Goal: Use online tool/utility: Use online tool/utility

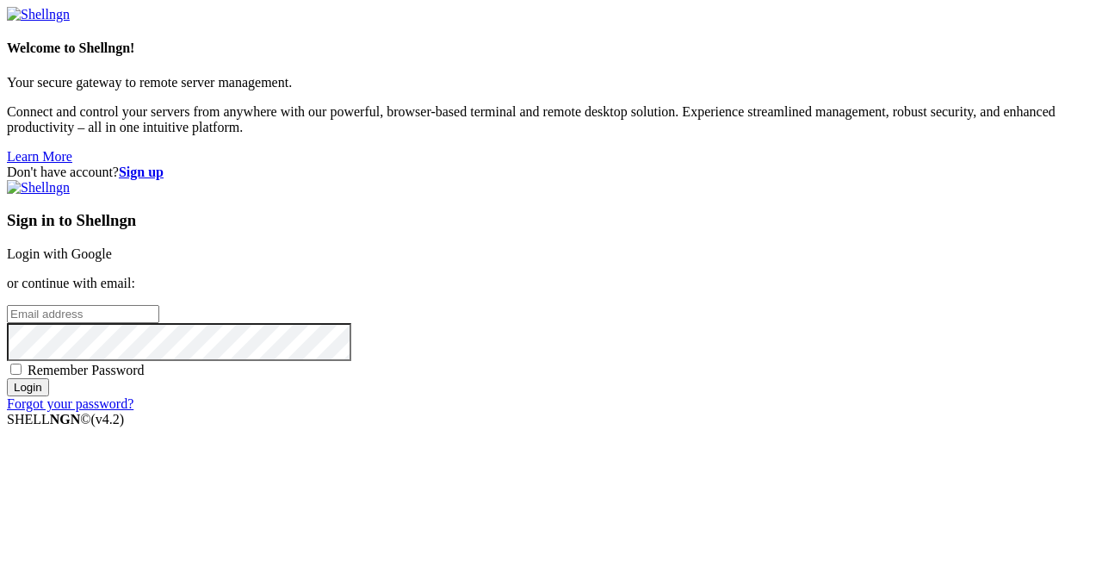
click at [112, 246] on link "Login with Google" at bounding box center [59, 253] width 105 height 15
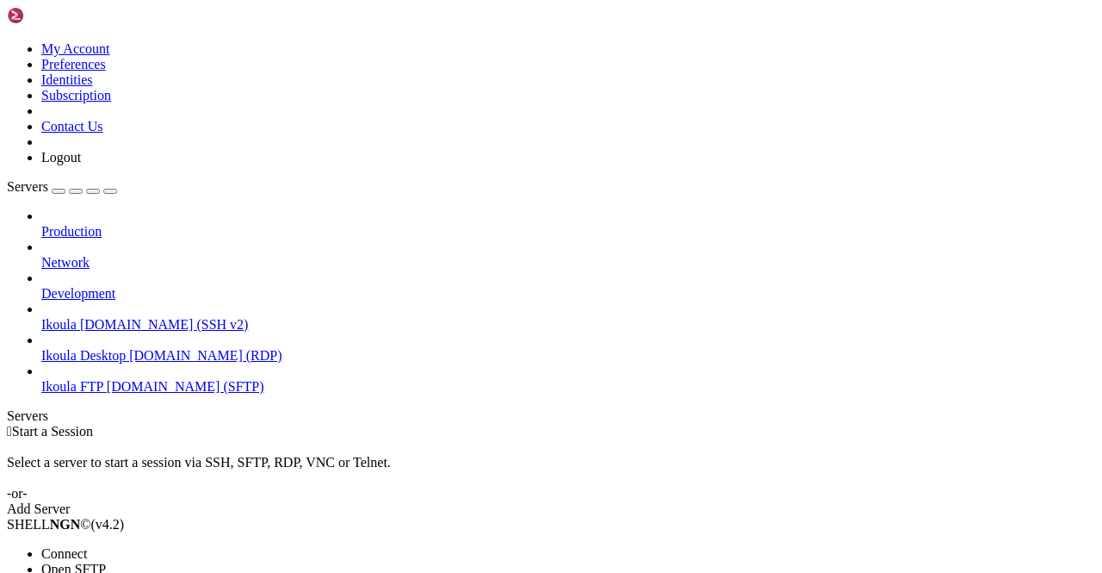
click at [87, 546] on span "Connect" at bounding box center [64, 553] width 46 height 15
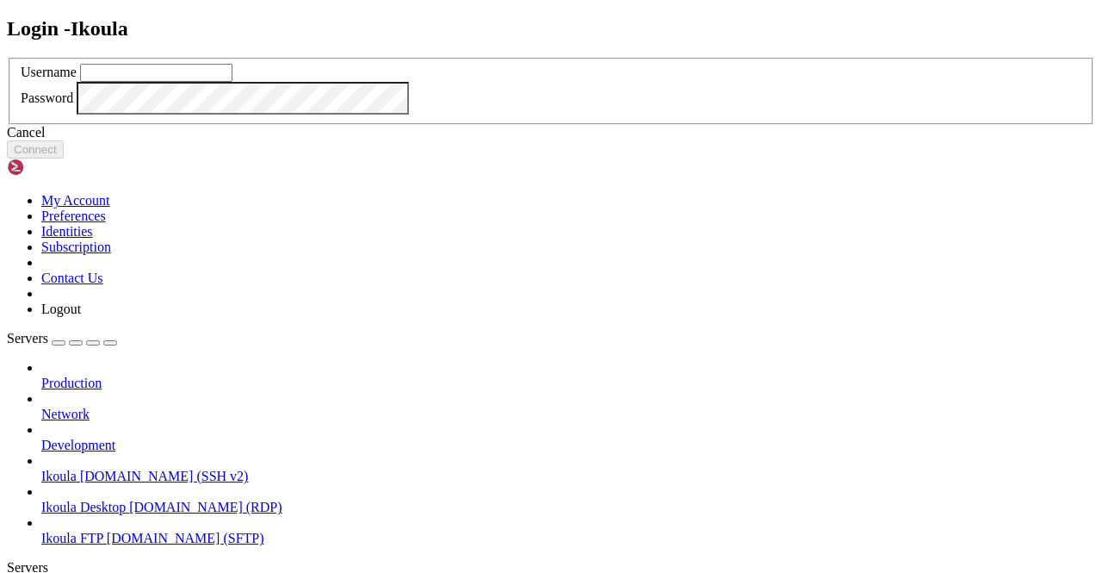
click at [232, 82] on input "text" at bounding box center [156, 73] width 152 height 18
type input "plb"
click button "Connect" at bounding box center [35, 149] width 57 height 18
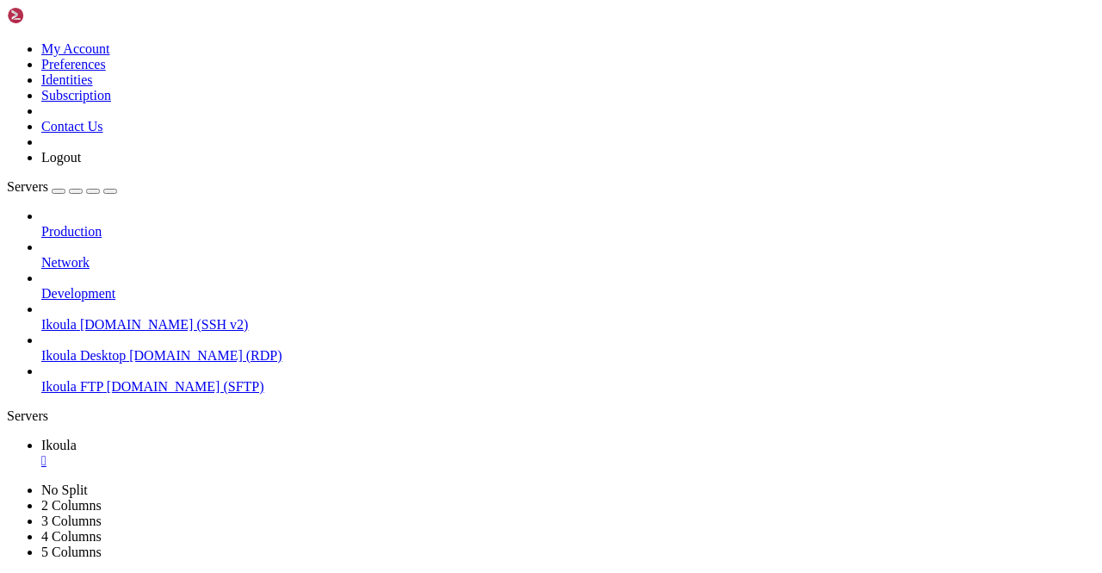
scroll to position [8, 2]
